Goal: Information Seeking & Learning: Learn about a topic

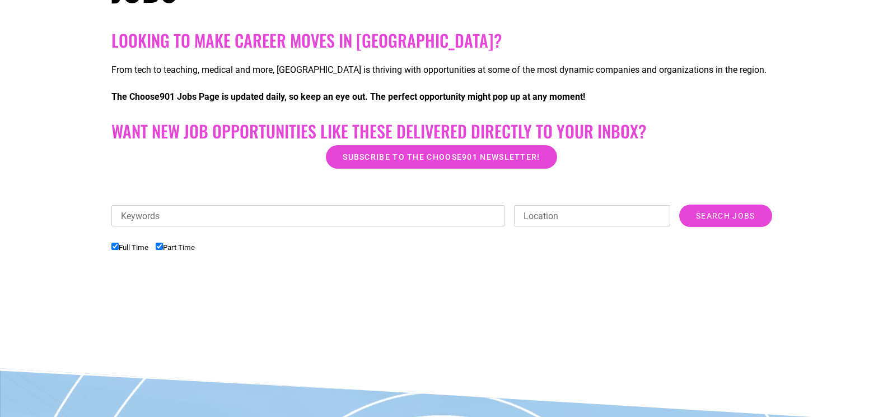
scroll to position [224, 0]
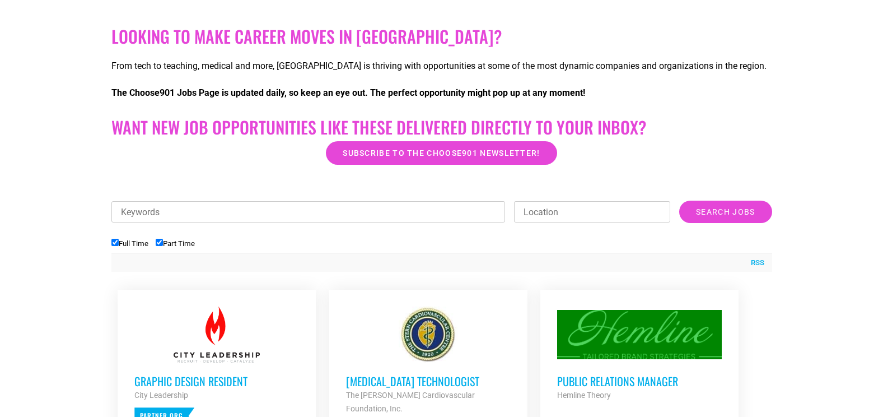
click at [167, 243] on label "Part Time" at bounding box center [175, 243] width 39 height 8
click at [163, 243] on input "Part Time" at bounding box center [159, 242] width 7 height 7
checkbox input "false"
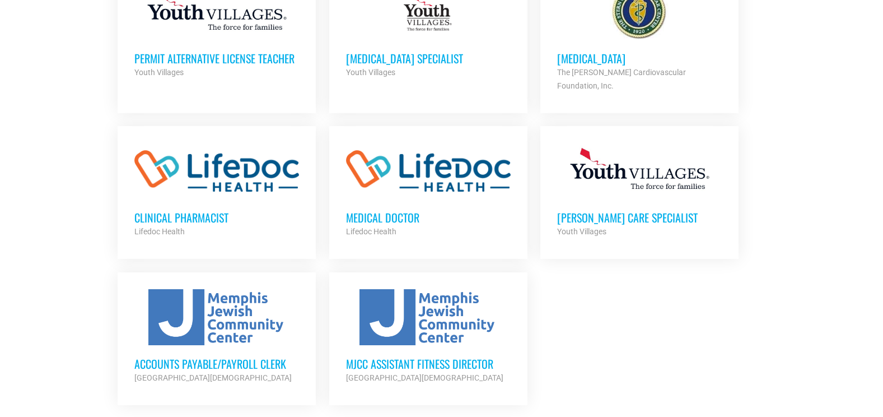
scroll to position [1232, 0]
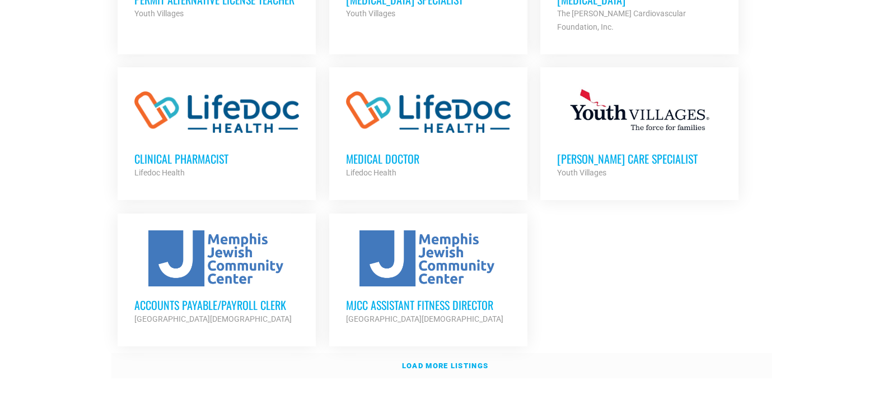
click at [400, 353] on link "Load more listings" at bounding box center [441, 366] width 661 height 26
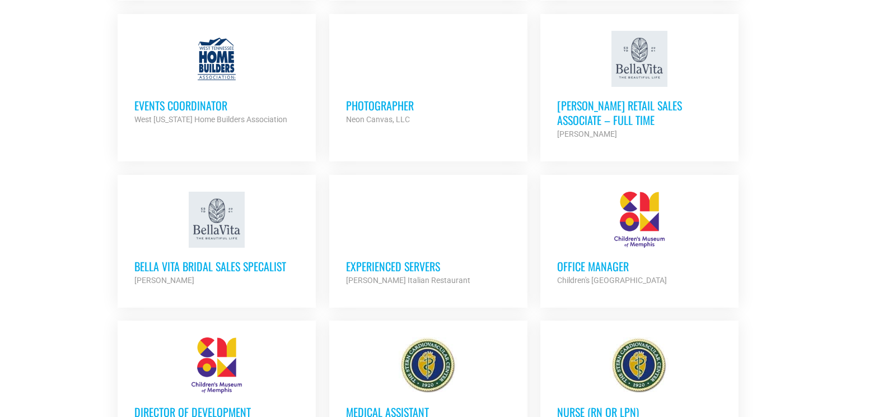
scroll to position [2297, 0]
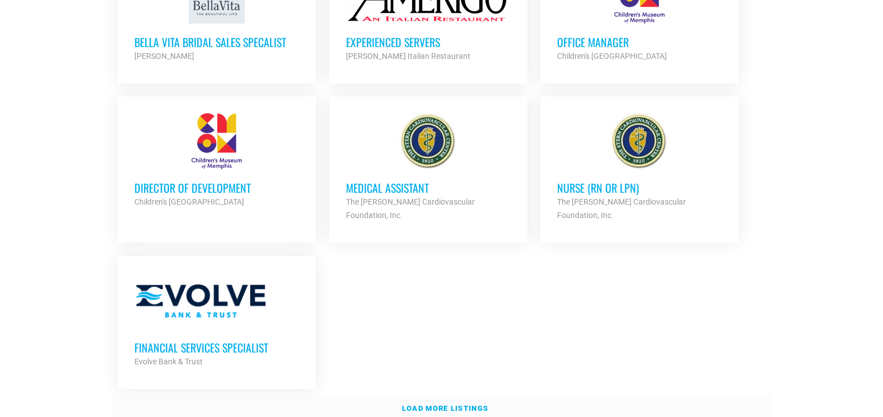
click at [467, 395] on link "Load more listings" at bounding box center [441, 408] width 661 height 26
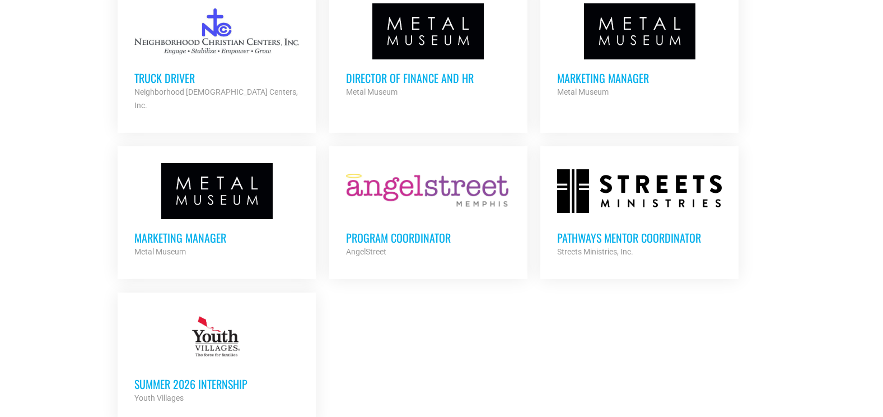
scroll to position [2689, 0]
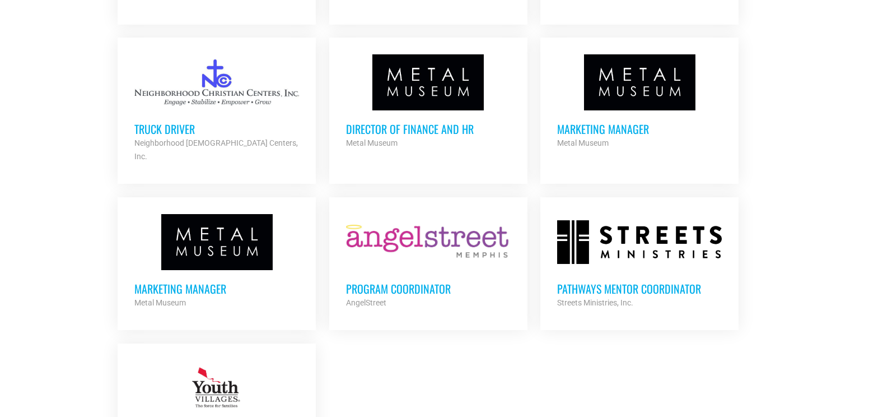
click at [395, 281] on h3 "Program Coordinator" at bounding box center [428, 288] width 165 height 15
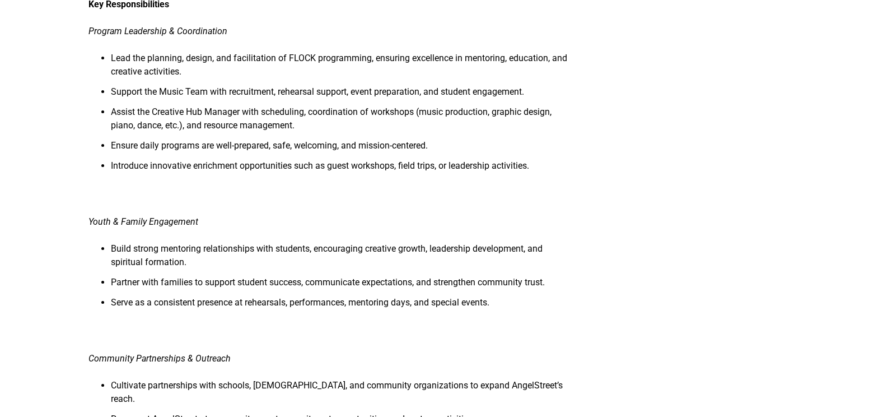
scroll to position [448, 0]
